Goal: Task Accomplishment & Management: Manage account settings

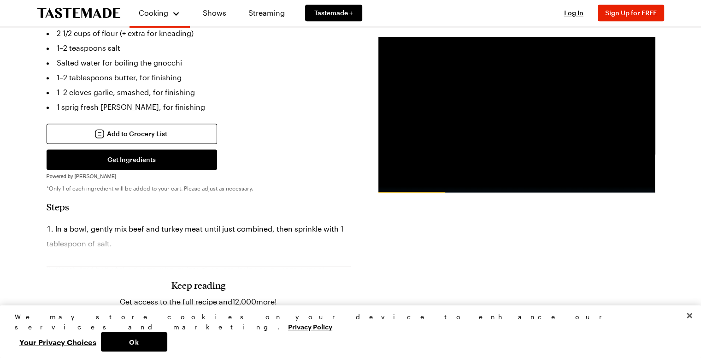
scroll to position [815, 0]
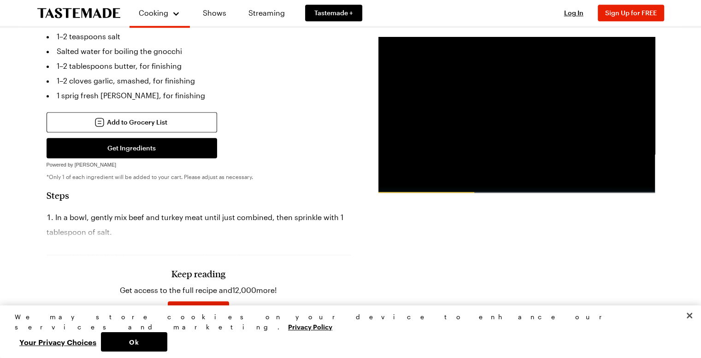
click at [214, 338] on span "Log In" at bounding box center [204, 342] width 19 height 9
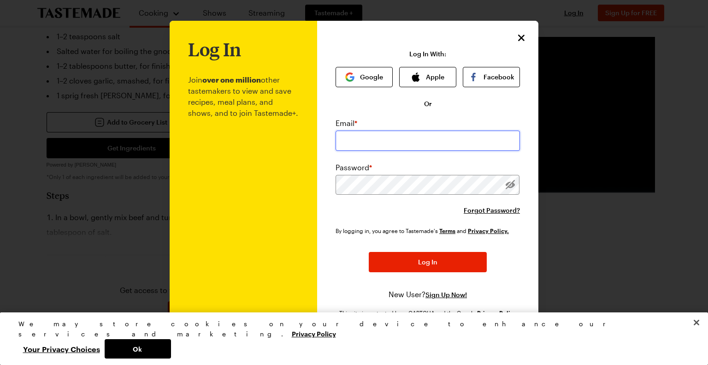
click at [389, 131] on input "email" at bounding box center [428, 141] width 184 height 20
type input "[EMAIL_ADDRESS][DOMAIN_NAME]"
click at [393, 196] on div "Email * [EMAIL_ADDRESS][DOMAIN_NAME] Password * Forgot Password?" at bounding box center [428, 167] width 184 height 98
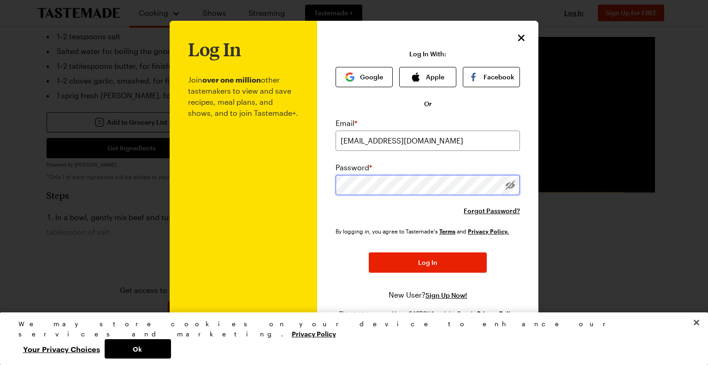
click at [369, 252] on button "Log In" at bounding box center [428, 262] width 118 height 20
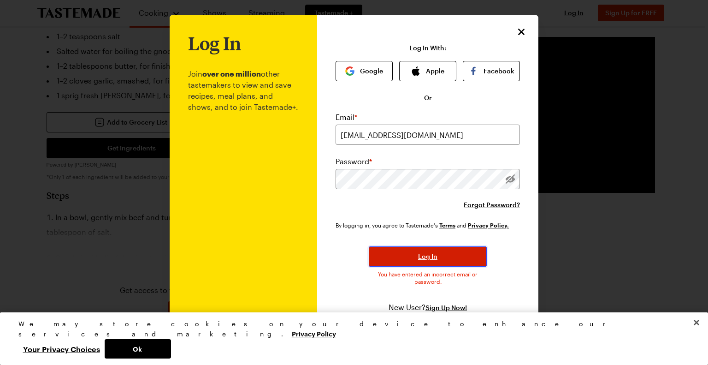
click at [418, 249] on button "Log In" at bounding box center [428, 256] width 118 height 20
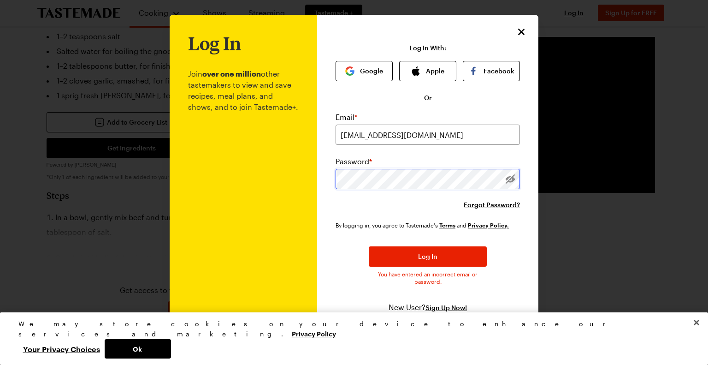
click at [369, 246] on button "Log In" at bounding box center [428, 256] width 118 height 20
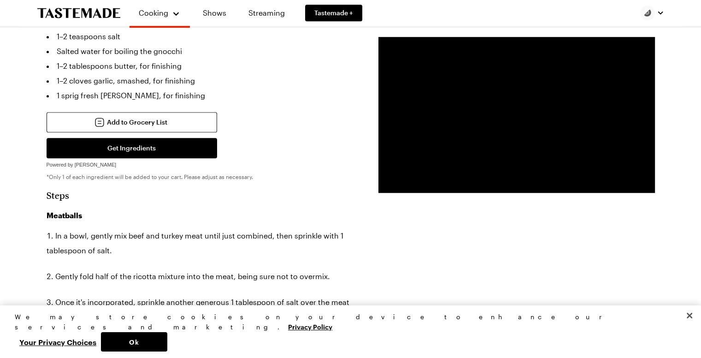
type textarea "x"
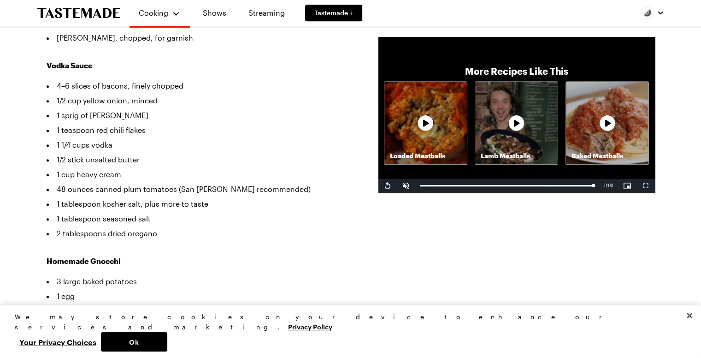
scroll to position [449, 0]
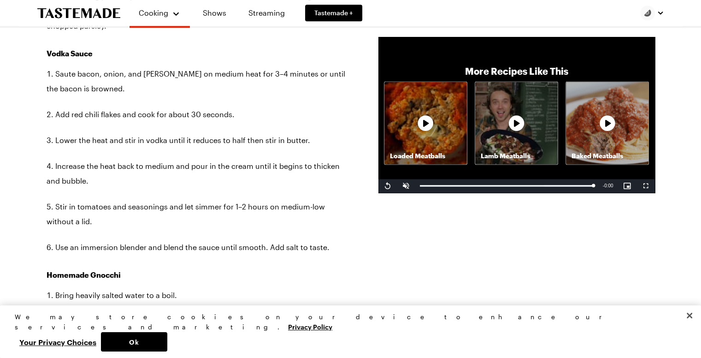
scroll to position [1279, 0]
